Goal: Navigation & Orientation: Find specific page/section

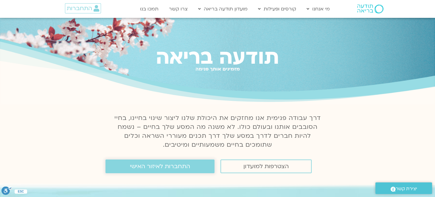
click at [160, 165] on span "התחברות לאיזור האישי" at bounding box center [160, 166] width 60 height 7
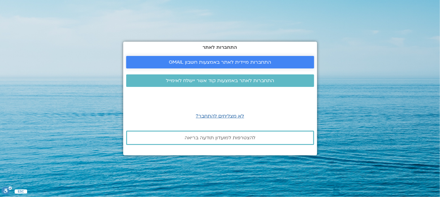
click at [223, 65] on span "התחברות מיידית לאתר באמצעות חשבון GMAIL" at bounding box center [220, 62] width 102 height 5
